Goal: Transaction & Acquisition: Purchase product/service

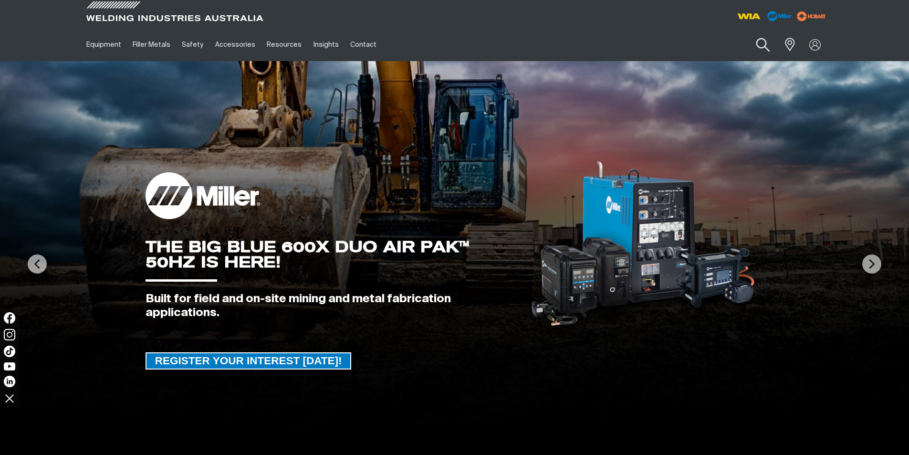
click at [764, 47] on button "Search products" at bounding box center [762, 44] width 39 height 27
click at [743, 31] on button "Search products" at bounding box center [762, 44] width 39 height 27
click at [761, 49] on button "Search products" at bounding box center [762, 44] width 39 height 27
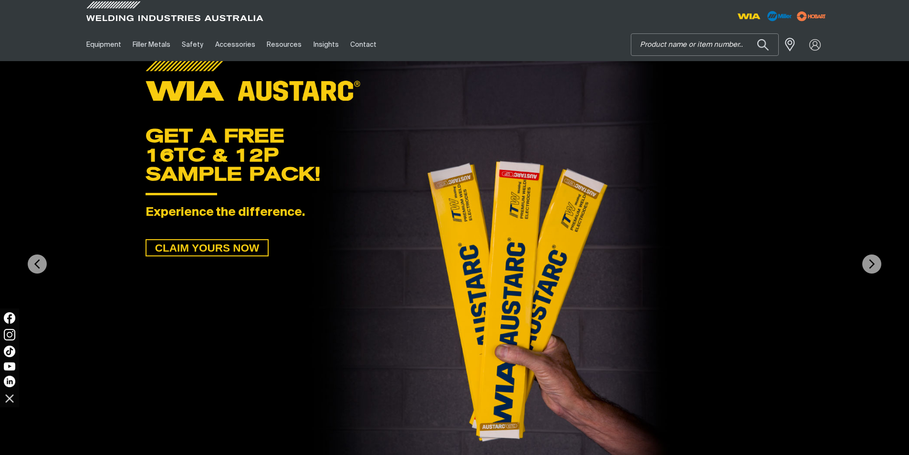
click at [680, 49] on input "Search" at bounding box center [704, 44] width 147 height 21
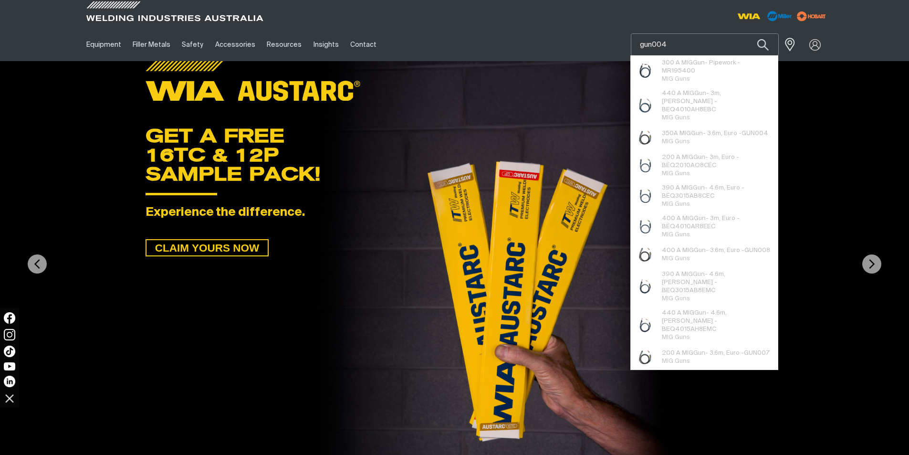
type input "gun004"
click at [747, 33] on button "Search products" at bounding box center [763, 44] width 32 height 22
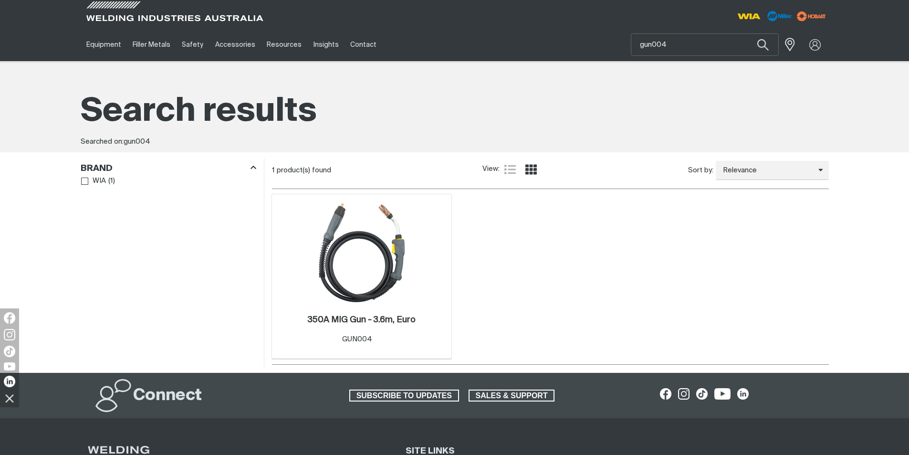
click at [366, 275] on img at bounding box center [362, 252] width 102 height 102
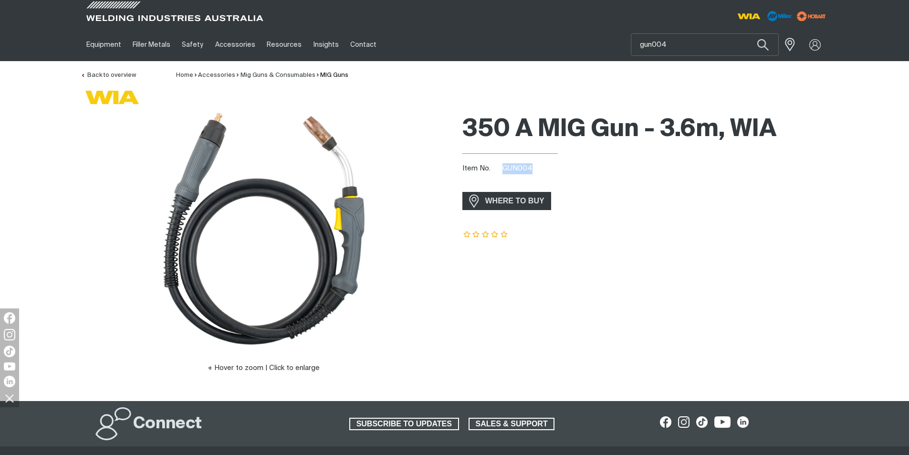
drag, startPoint x: 533, startPoint y: 167, endPoint x: 505, endPoint y: 167, distance: 27.7
click at [505, 167] on span "GUN004" at bounding box center [518, 168] width 30 height 7
copy span "GUN004"
click at [794, 48] on span at bounding box center [787, 45] width 21 height 20
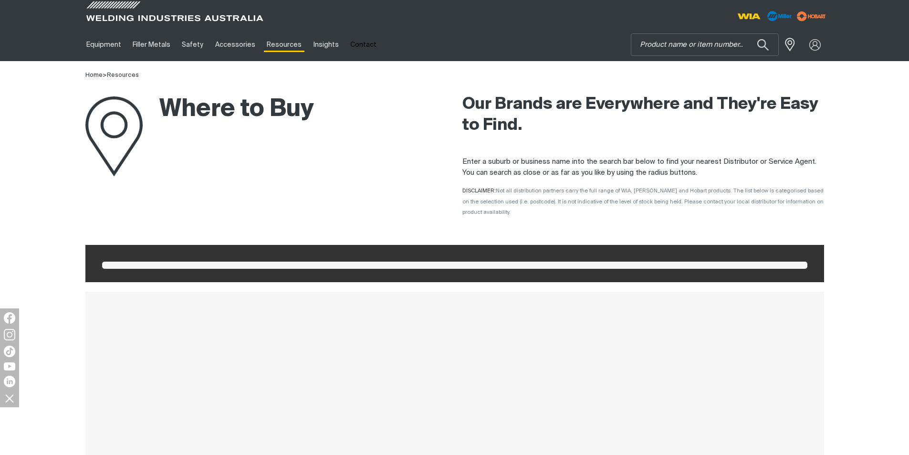
click at [814, 42] on div at bounding box center [815, 45] width 27 height 18
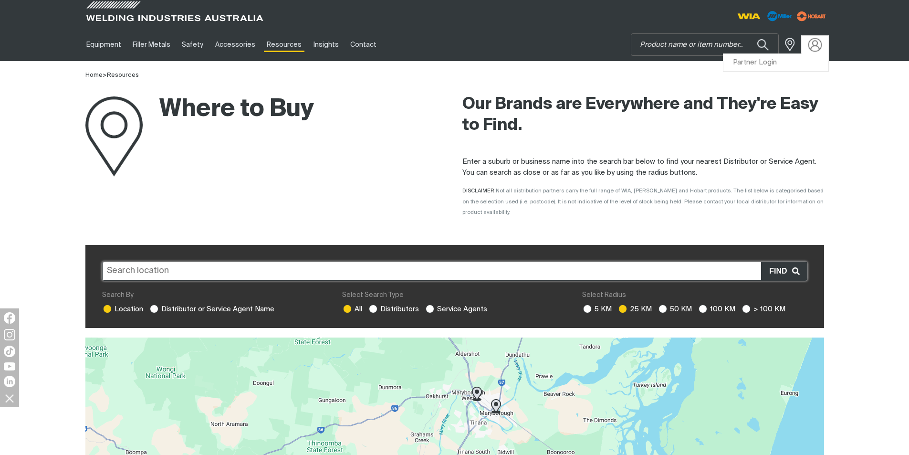
click at [813, 46] on img at bounding box center [815, 45] width 14 height 14
click at [764, 61] on link "Partner Login" at bounding box center [775, 63] width 105 height 18
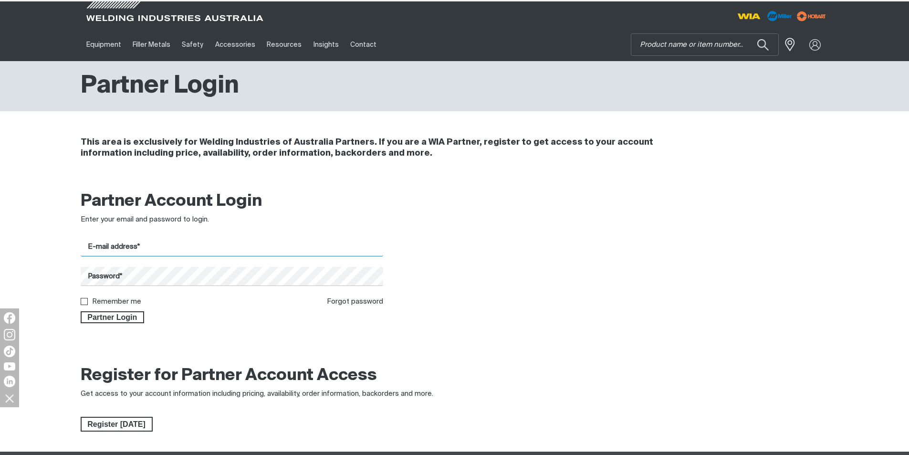
type input "[EMAIL_ADDRESS][DOMAIN_NAME]"
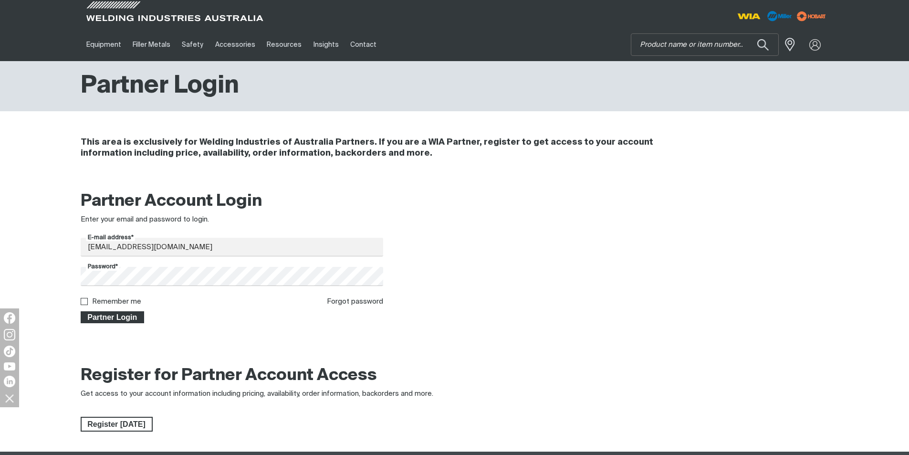
click at [113, 315] on span "Partner Login" at bounding box center [113, 317] width 62 height 12
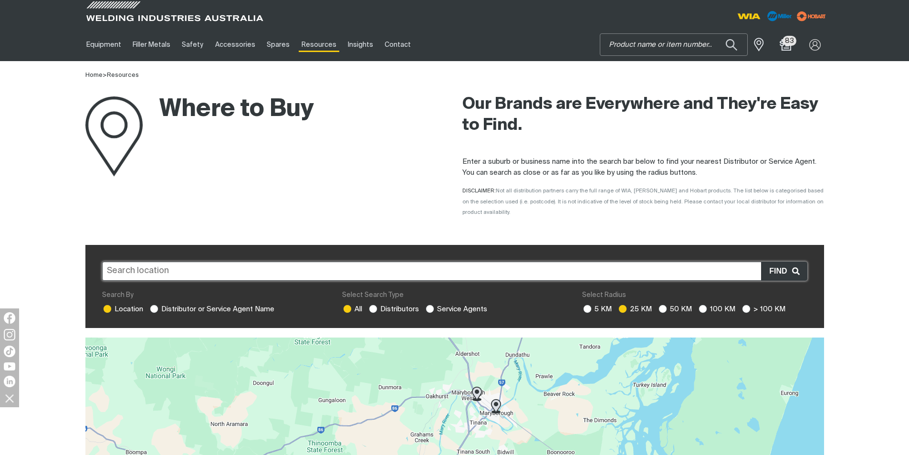
click at [644, 38] on input "Search" at bounding box center [673, 44] width 147 height 21
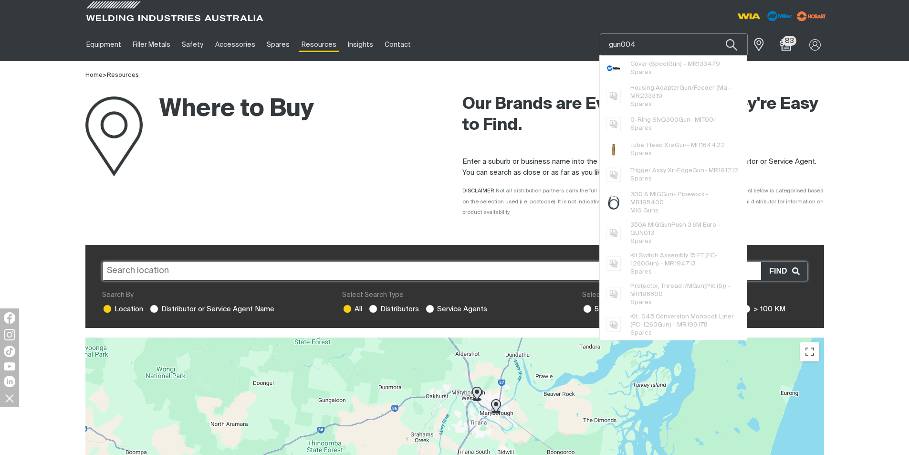
type input "gun004"
click at [715, 33] on button "Search products" at bounding box center [731, 44] width 32 height 22
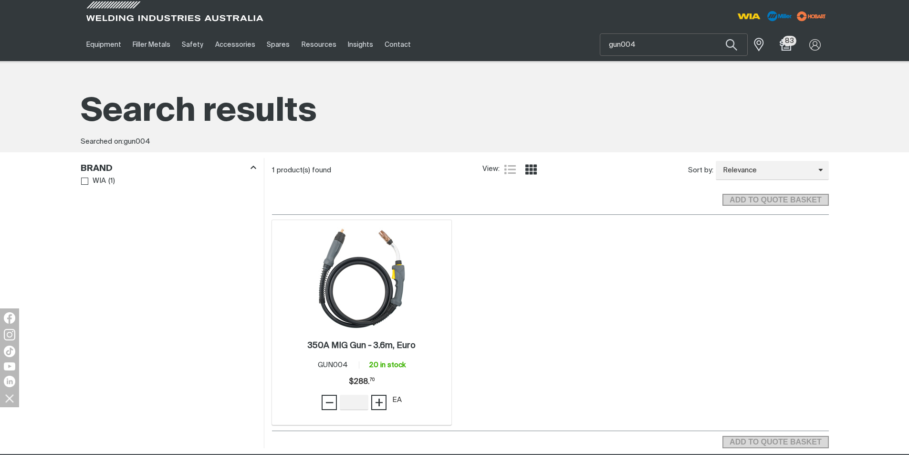
click at [357, 300] on img at bounding box center [362, 278] width 102 height 102
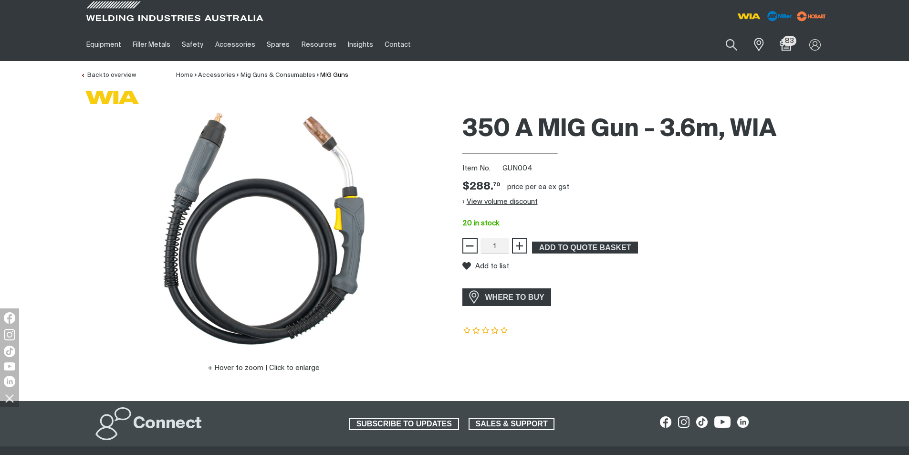
click at [502, 206] on button "View volume discount" at bounding box center [499, 201] width 75 height 15
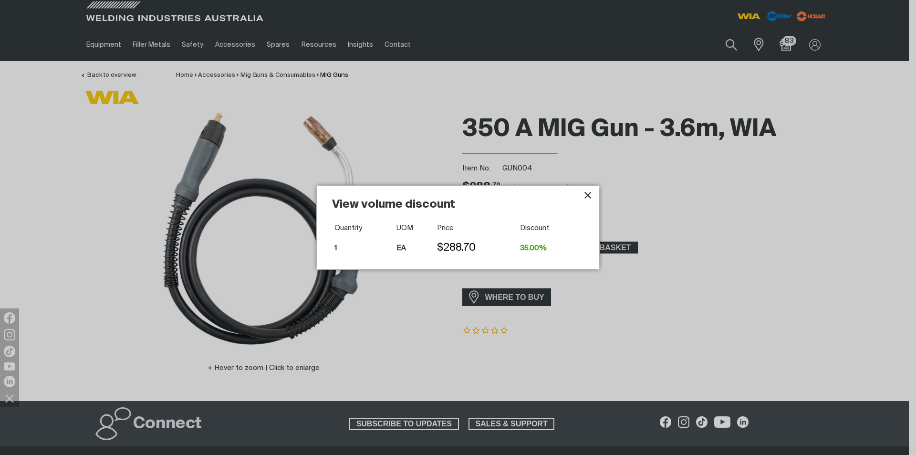
click at [583, 194] on icon "Close pop-up overlay" at bounding box center [587, 194] width 11 height 11
